Goal: Transaction & Acquisition: Book appointment/travel/reservation

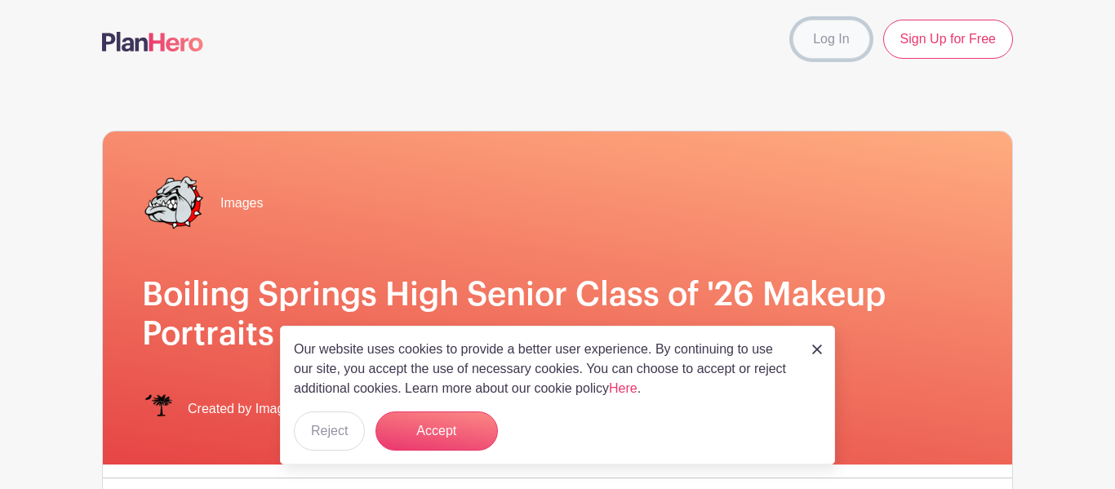
click at [820, 34] on link "Log In" at bounding box center [830, 39] width 77 height 39
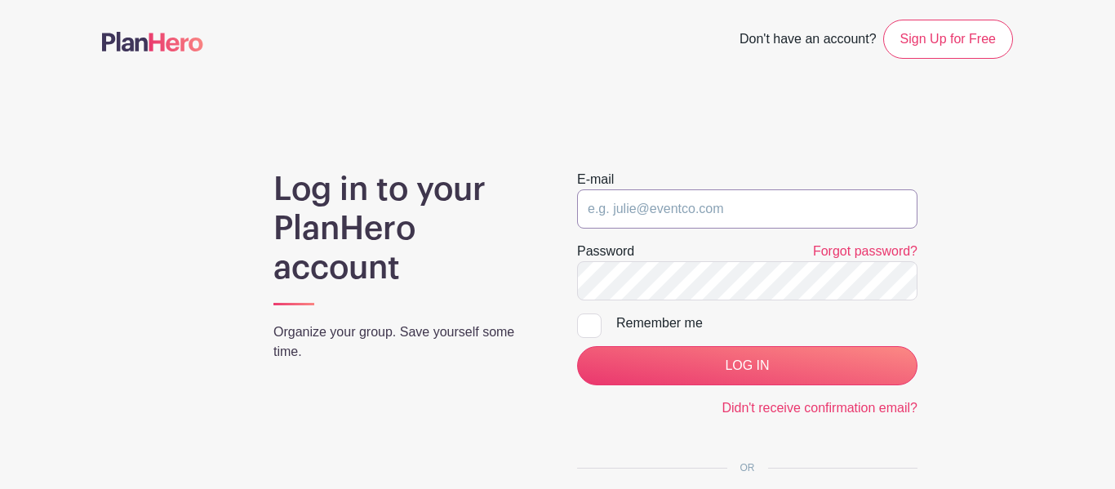
type input "lewoodson30@spart2.org"
click at [597, 322] on div at bounding box center [589, 325] width 24 height 24
click at [588, 322] on input "Remember me" at bounding box center [582, 318] width 11 height 11
checkbox input "true"
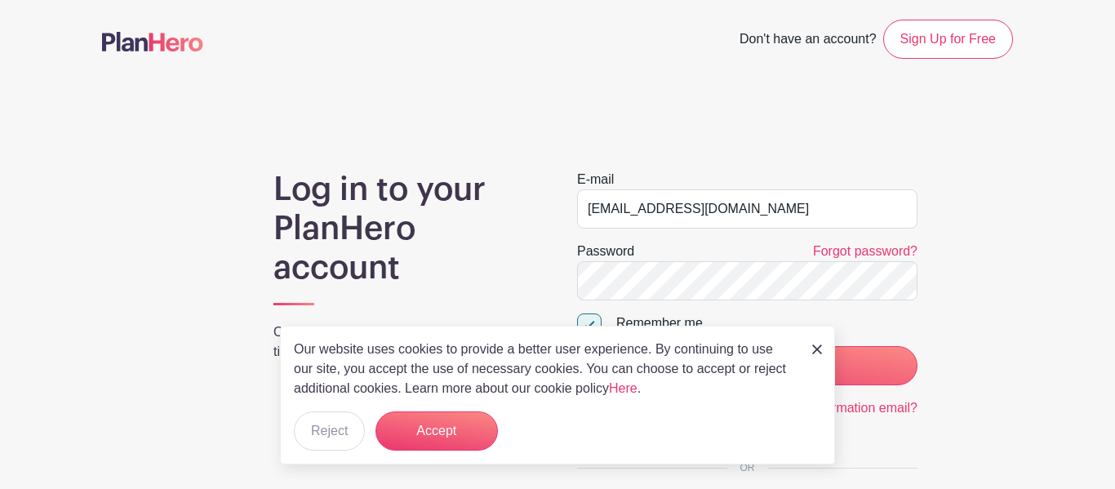
click at [637, 360] on p "Our website uses cookies to provide a better user experience. By continuing to …" at bounding box center [544, 369] width 501 height 59
click at [396, 428] on button "Accept" at bounding box center [436, 430] width 122 height 39
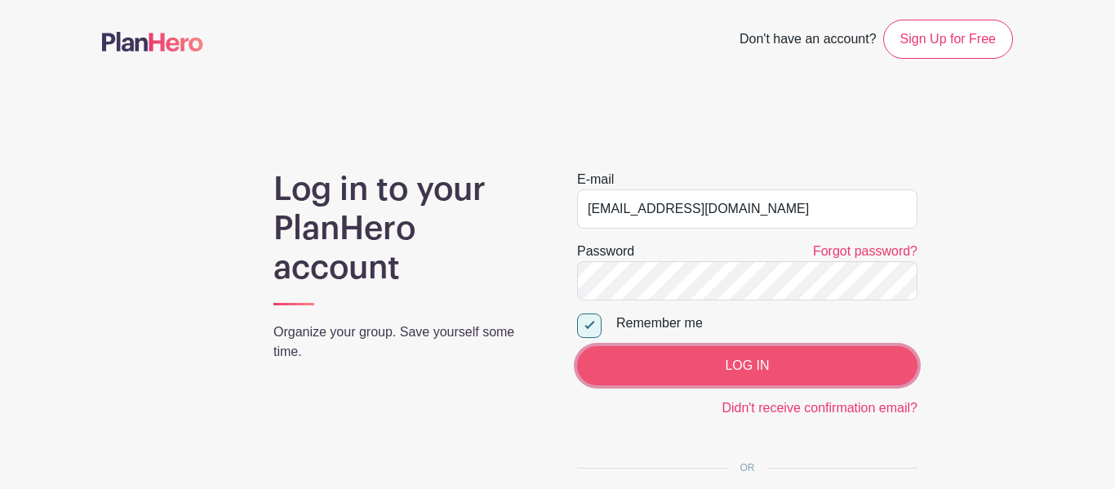
click at [791, 361] on input "LOG IN" at bounding box center [747, 365] width 340 height 39
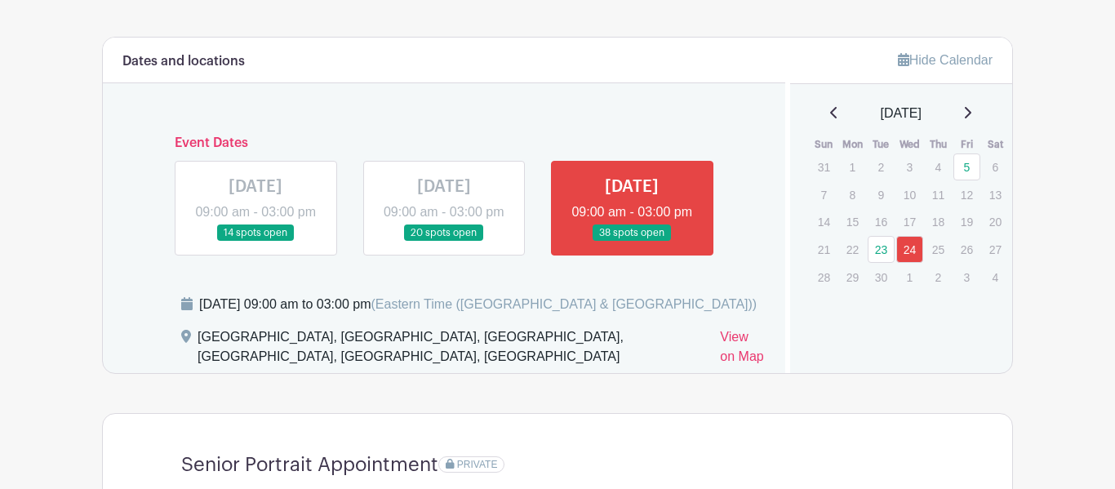
scroll to position [902, 0]
click at [229, 143] on h6 "Event Dates" at bounding box center [444, 143] width 565 height 16
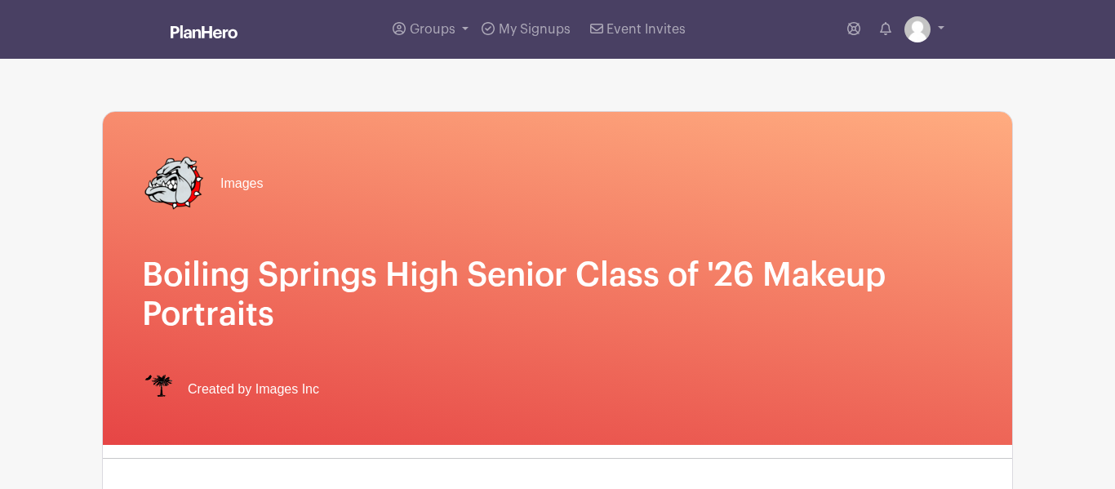
click at [189, 175] on img at bounding box center [174, 183] width 65 height 65
click at [463, 25] on link "Groups" at bounding box center [430, 29] width 89 height 59
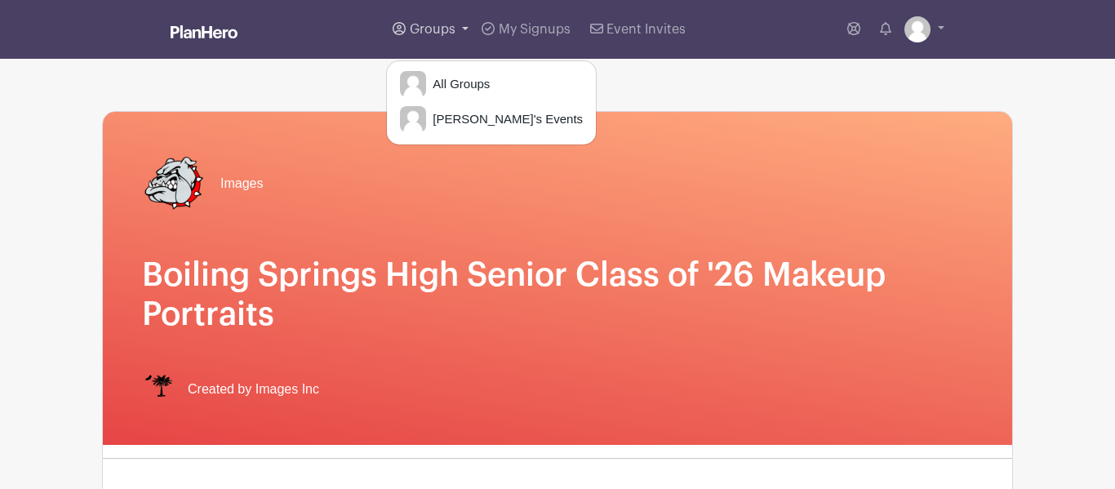
click at [463, 25] on link "Groups" at bounding box center [430, 29] width 89 height 59
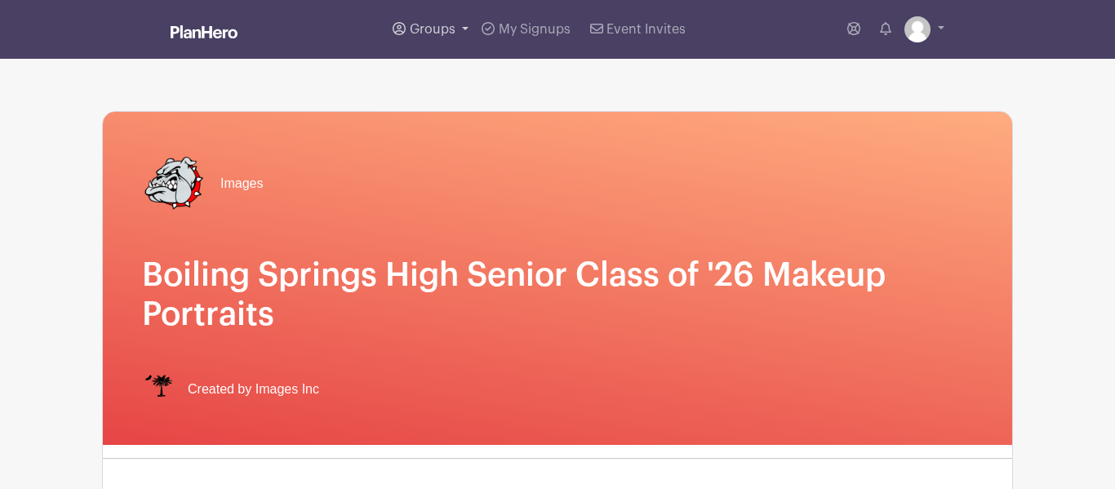
click at [463, 25] on link "Groups" at bounding box center [430, 29] width 89 height 59
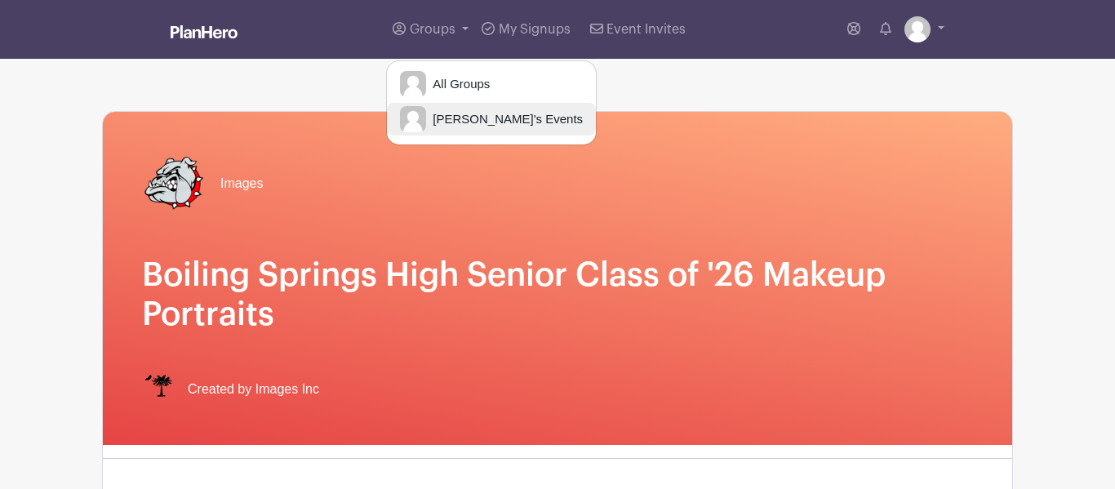
click at [464, 123] on span "liam's Events" at bounding box center [504, 119] width 157 height 19
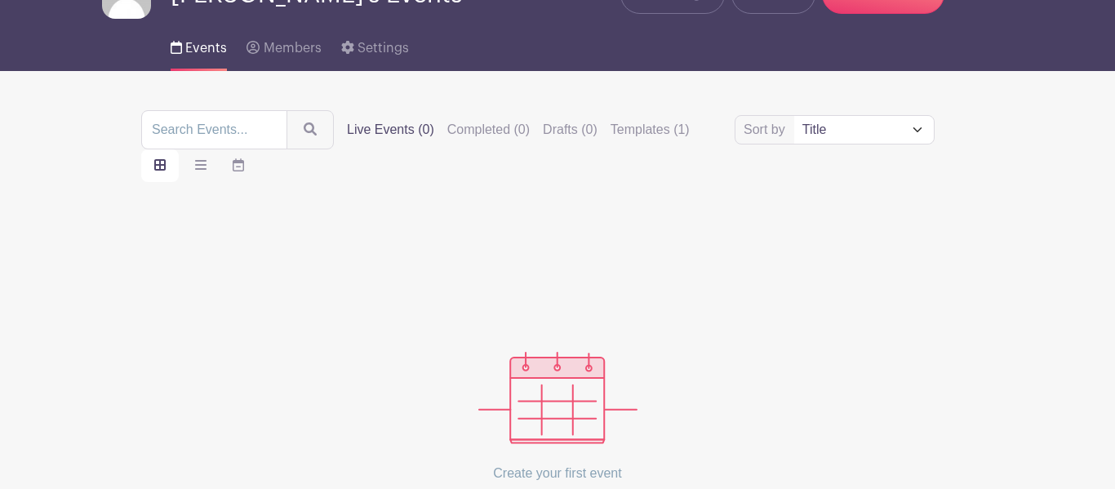
scroll to position [49, 0]
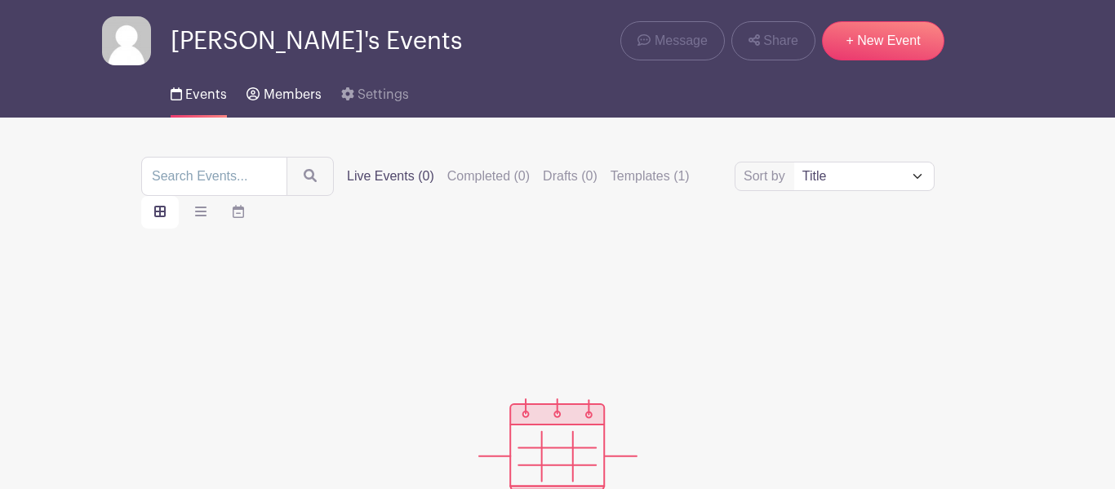
click at [273, 108] on link "Members" at bounding box center [283, 91] width 74 height 52
